Goal: Task Accomplishment & Management: Manage account settings

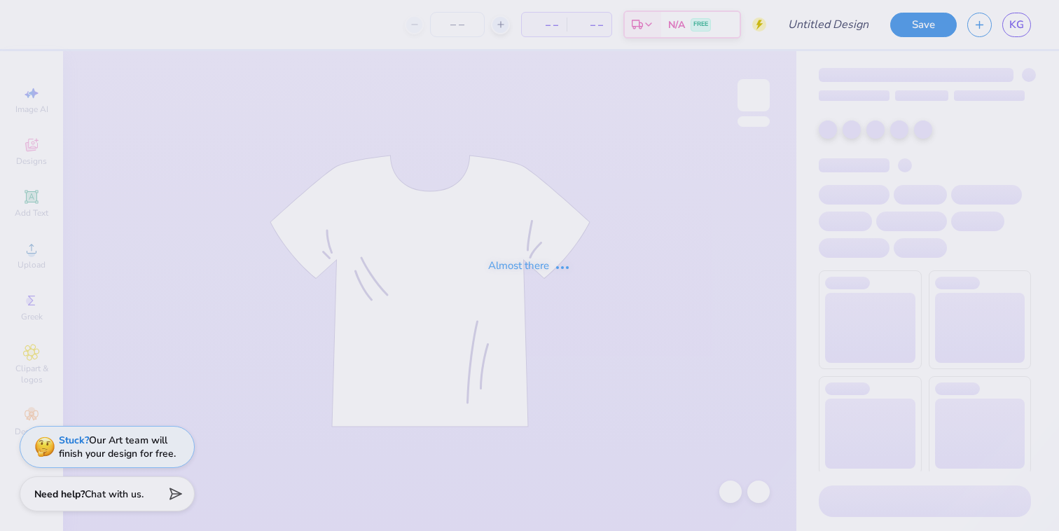
type input "Dudes day 1"
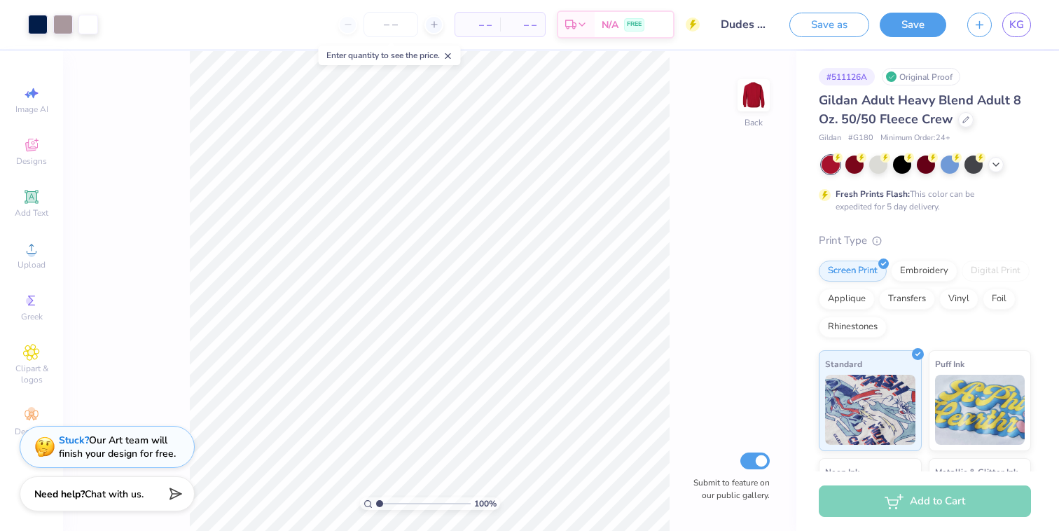
click at [457, 59] on div "Enter quantity to see the price." at bounding box center [390, 56] width 142 height 20
click at [453, 55] on icon at bounding box center [448, 56] width 10 height 10
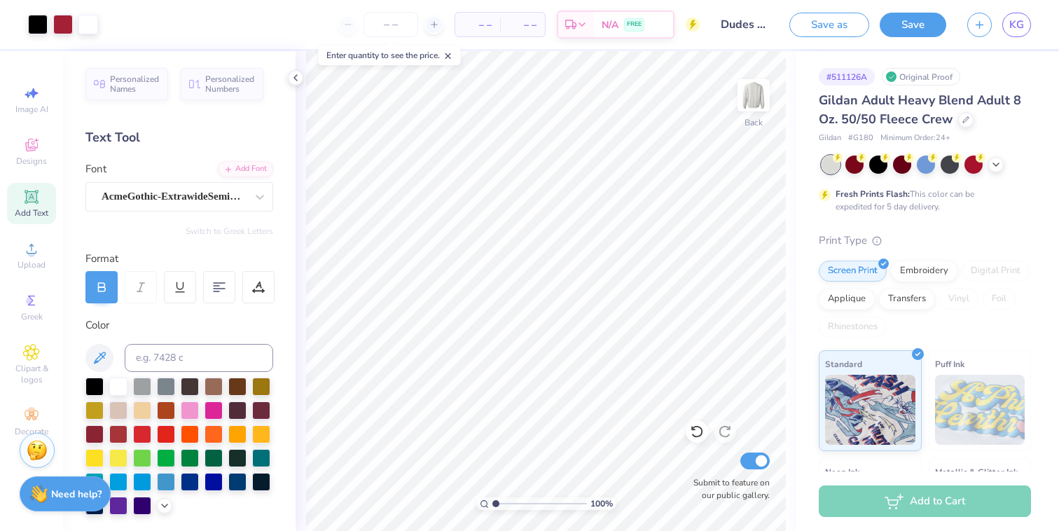
click at [722, 34] on input "Dudes day 1" at bounding box center [744, 25] width 69 height 28
click at [749, 34] on input "Dudes day 1" at bounding box center [744, 25] width 69 height 28
click at [922, 22] on button "Save" at bounding box center [913, 23] width 67 height 25
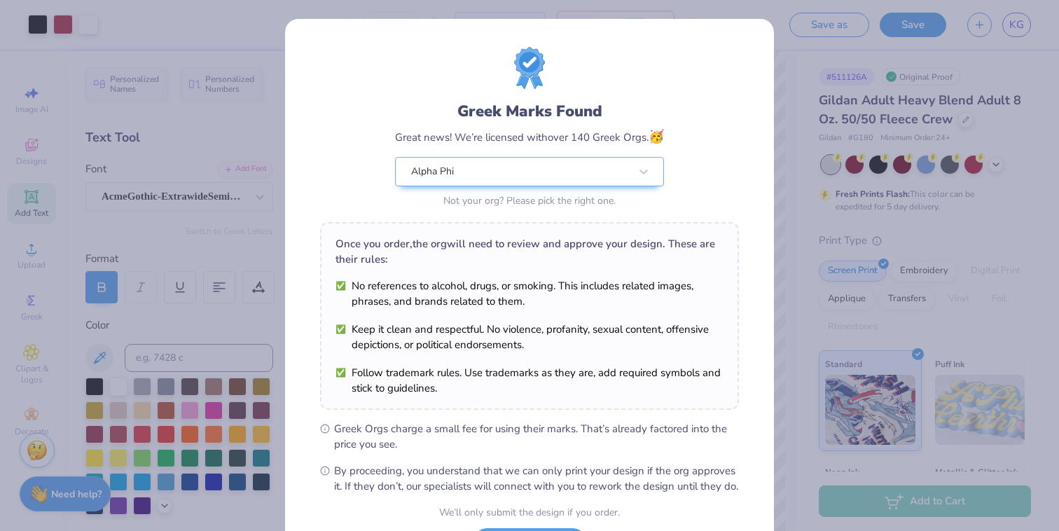
scroll to position [125, 0]
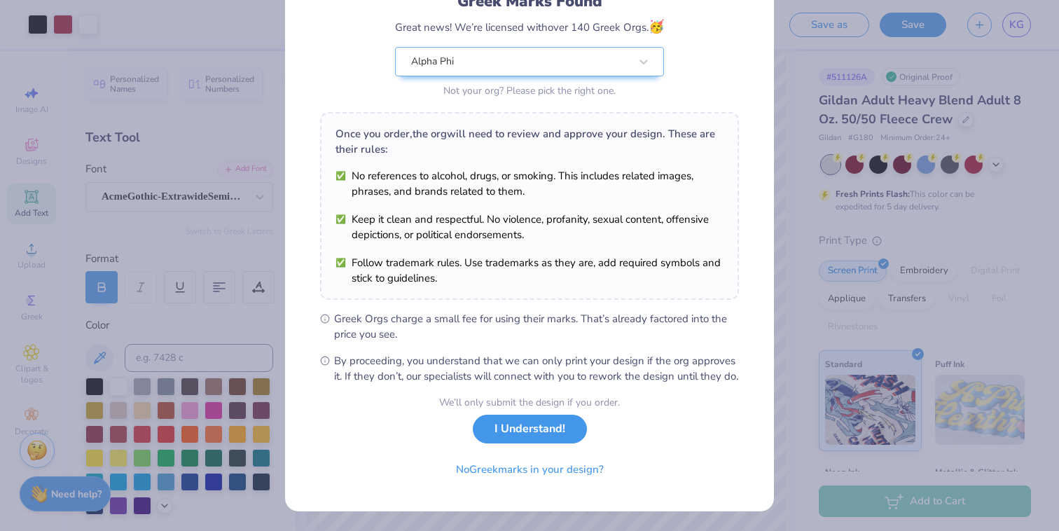
click at [540, 436] on button "I Understand!" at bounding box center [530, 429] width 114 height 29
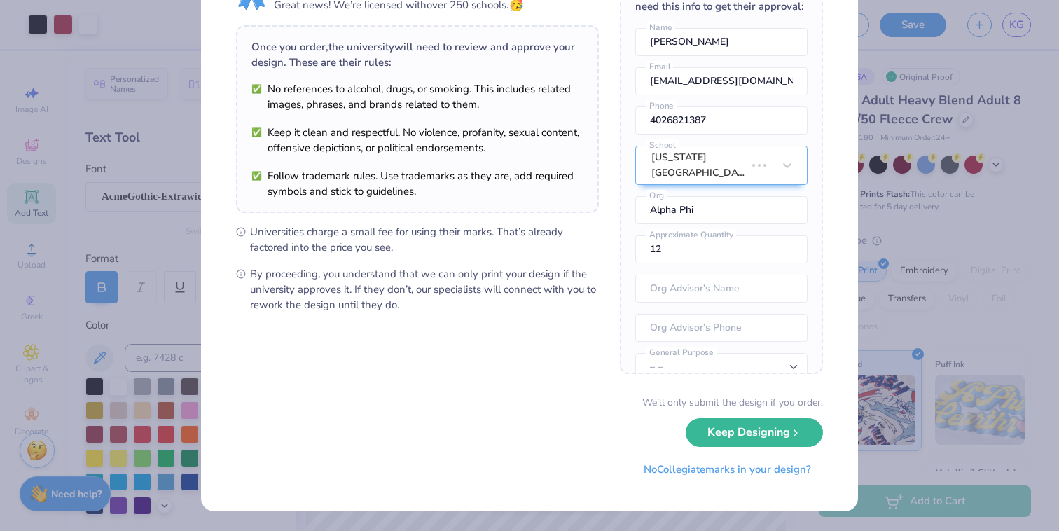
scroll to position [0, 0]
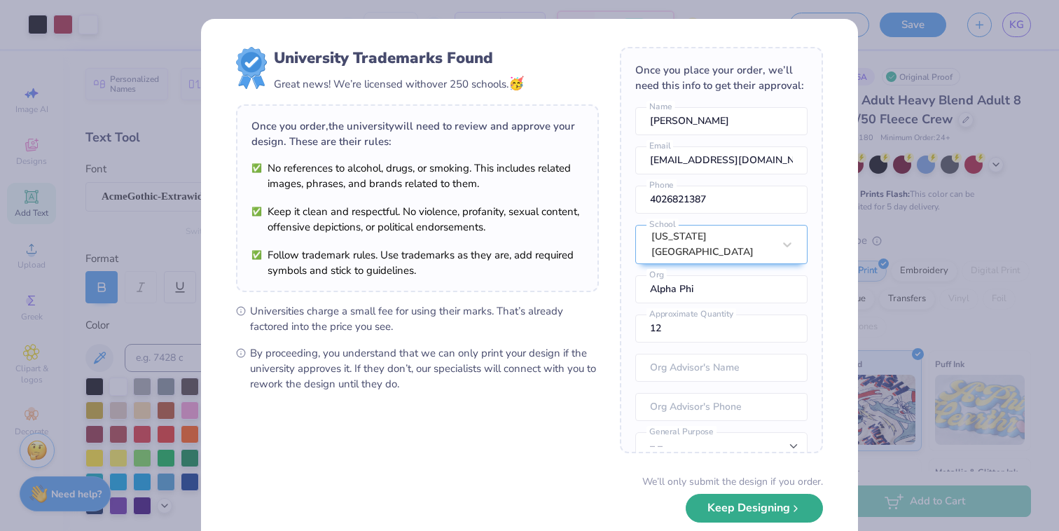
click at [710, 504] on button "Keep Designing" at bounding box center [754, 508] width 137 height 29
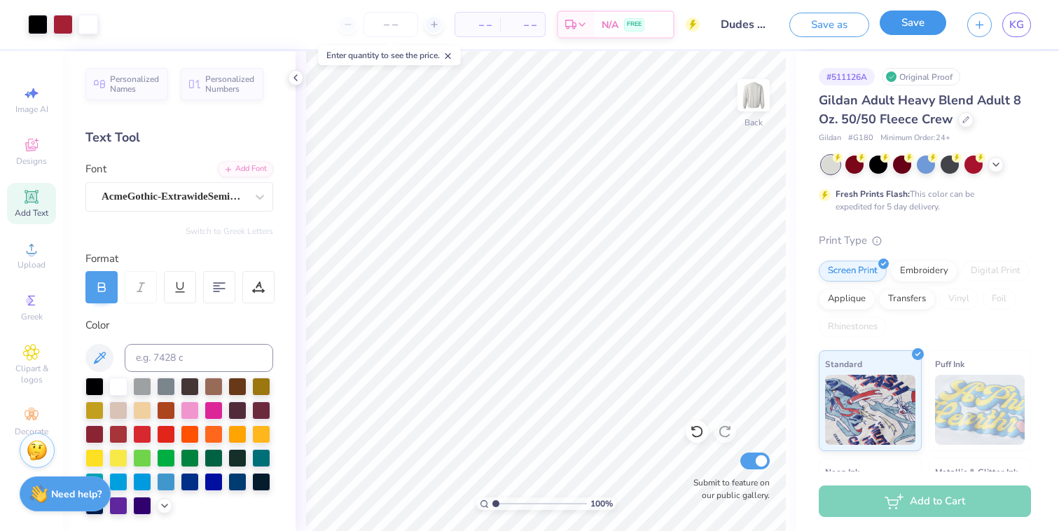
click at [920, 29] on button "Save" at bounding box center [913, 23] width 67 height 25
click at [920, 24] on div "Saving..." at bounding box center [898, 25] width 95 height 25
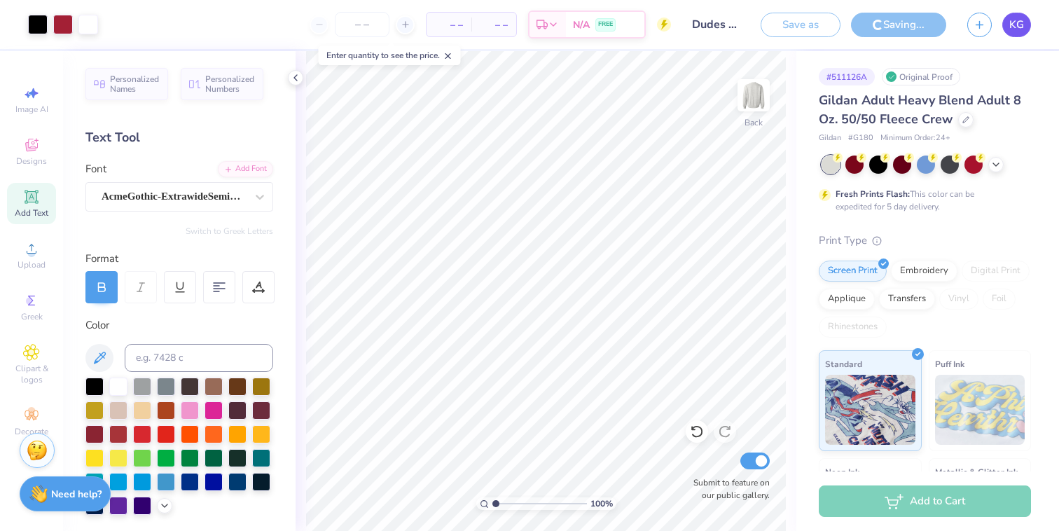
click at [1014, 29] on span "KG" at bounding box center [1016, 25] width 15 height 16
